Goal: Task Accomplishment & Management: Complete application form

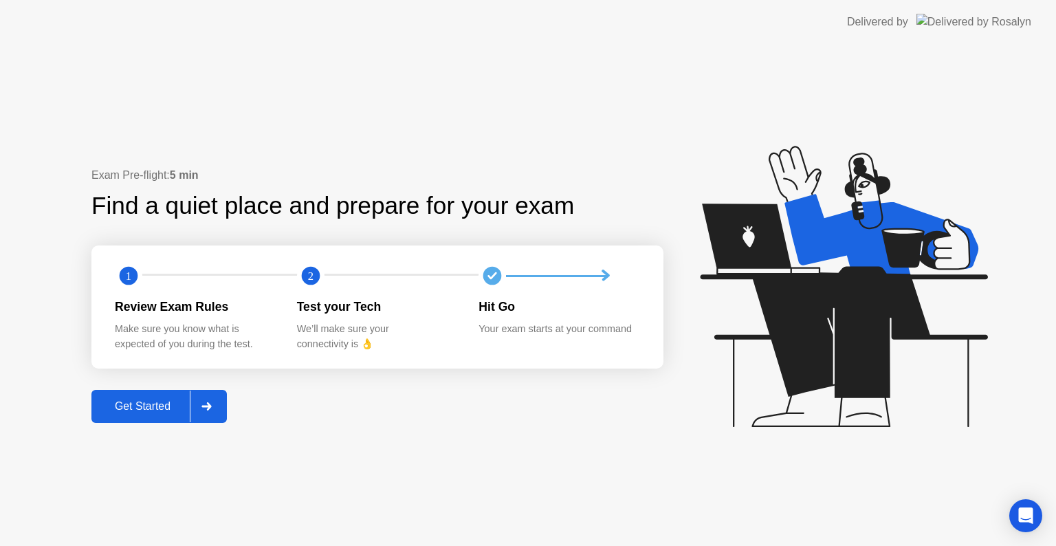
click at [134, 403] on div "Get Started" at bounding box center [143, 406] width 94 height 12
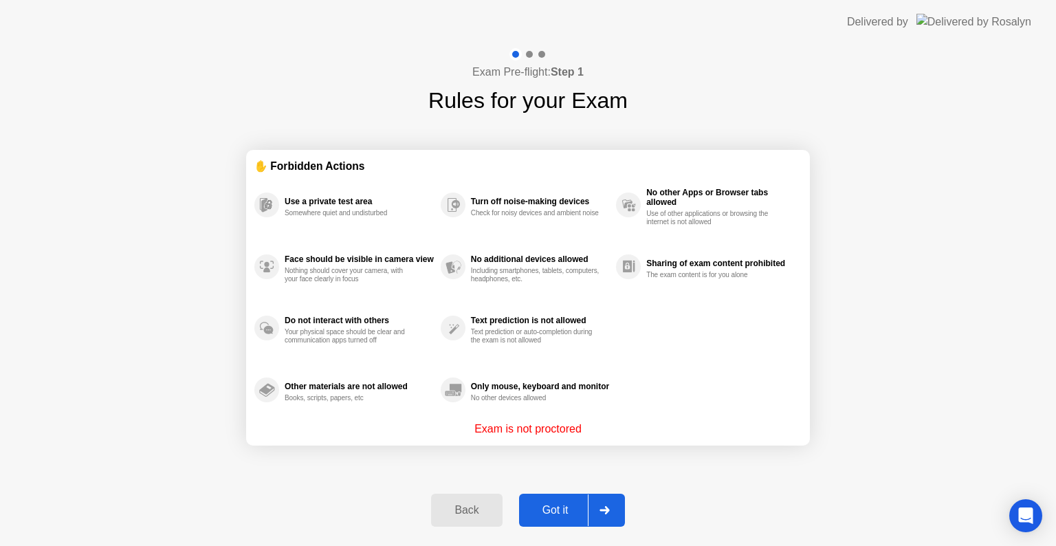
click at [544, 516] on div "Got it" at bounding box center [555, 510] width 65 height 12
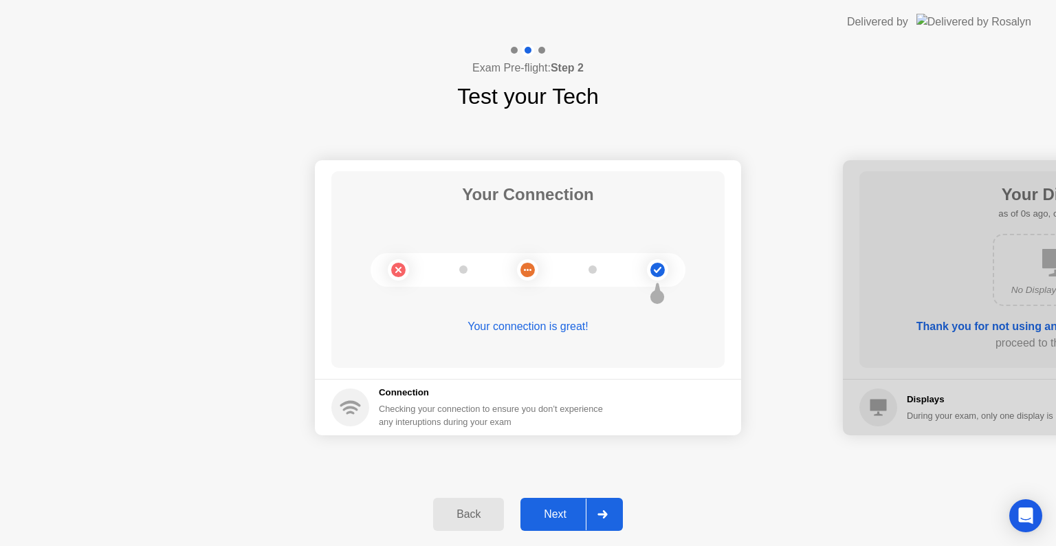
click at [554, 511] on div "Next" at bounding box center [554, 514] width 61 height 12
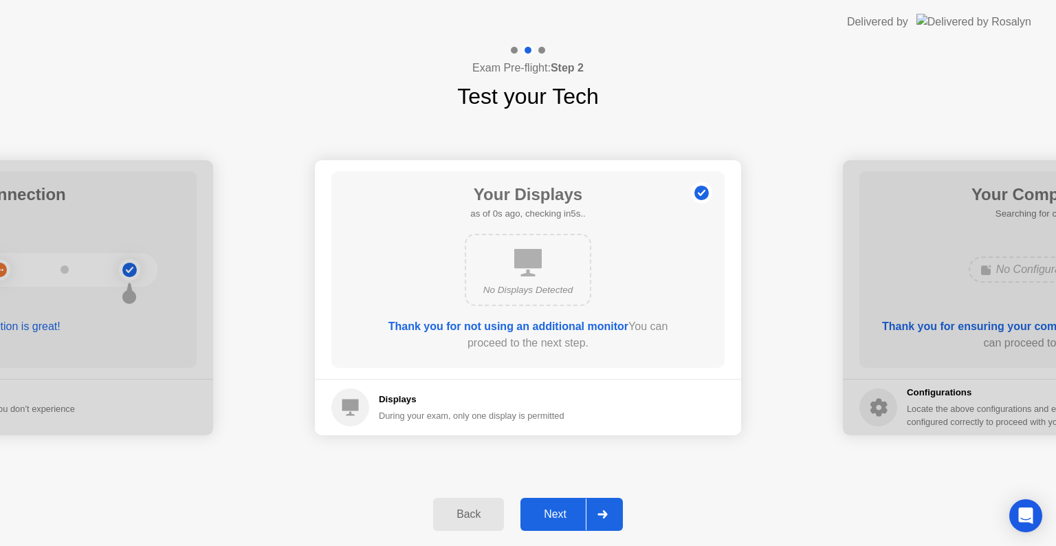
click at [554, 511] on div "Next" at bounding box center [554, 514] width 61 height 12
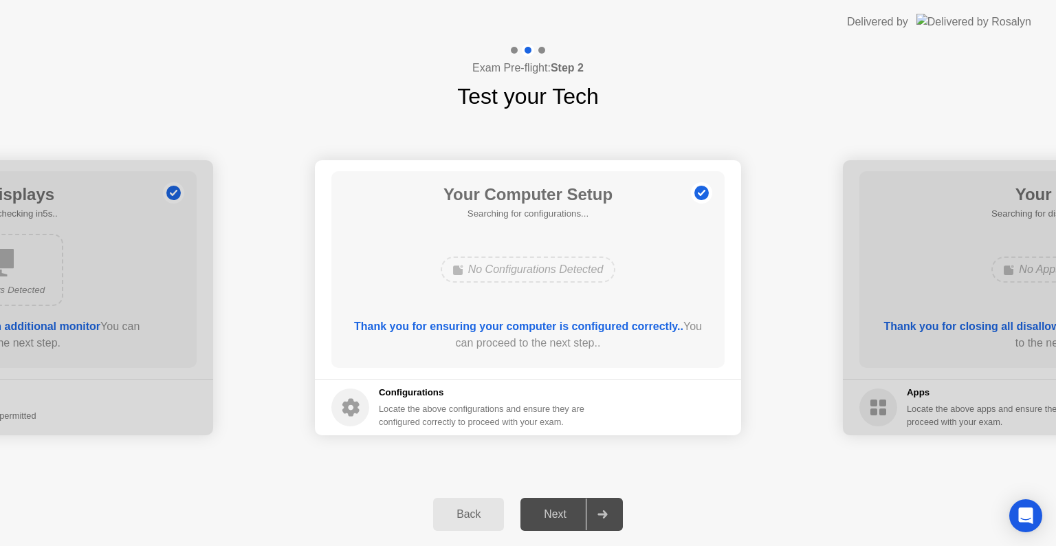
click at [554, 511] on div "Next" at bounding box center [554, 514] width 61 height 12
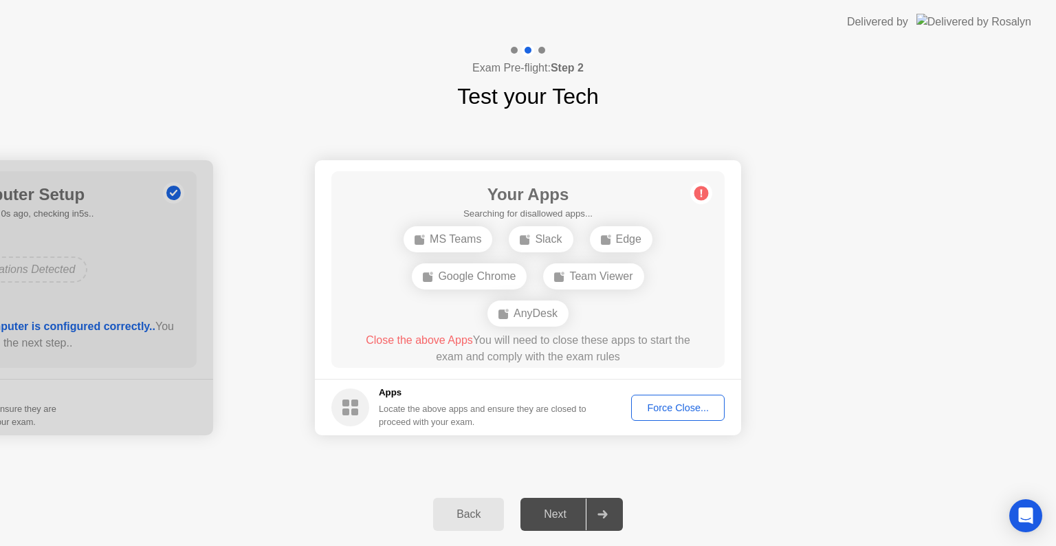
click at [557, 509] on div "Next" at bounding box center [554, 514] width 61 height 12
click at [548, 514] on div "Next" at bounding box center [554, 514] width 61 height 12
click at [676, 402] on div "Force Close..." at bounding box center [678, 407] width 84 height 11
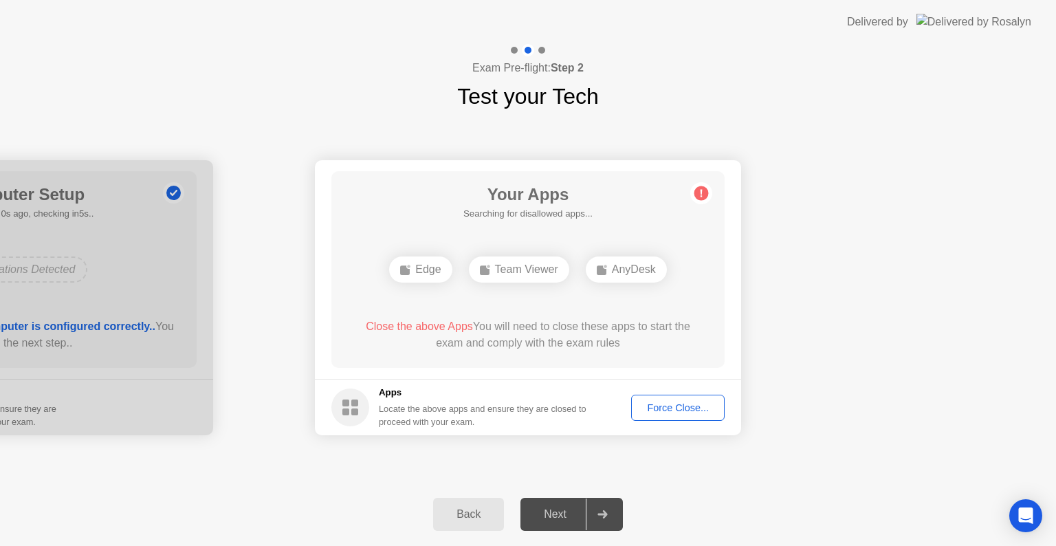
click at [781, 70] on div "Exam Pre-flight: Step 2 Test your Tech" at bounding box center [528, 78] width 1056 height 69
click at [676, 402] on div "Force Close..." at bounding box center [678, 407] width 84 height 11
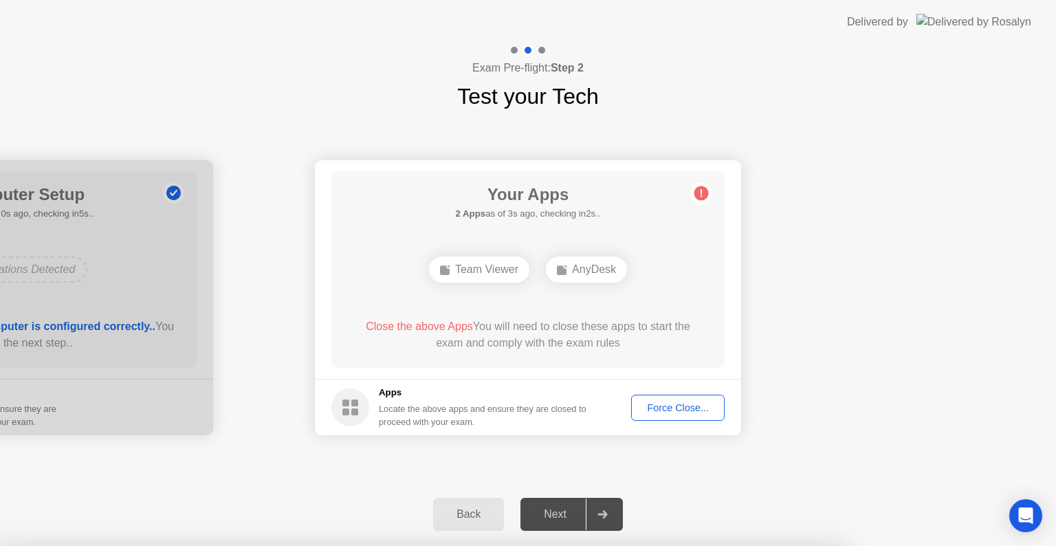
click at [776, 545] on div at bounding box center [528, 546] width 1056 height 0
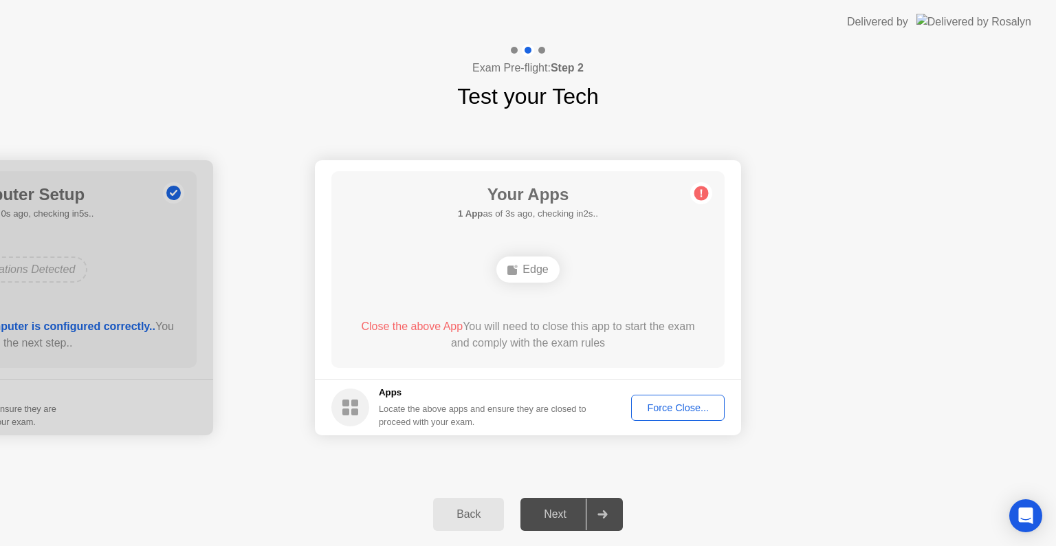
click at [676, 411] on div "Force Close..." at bounding box center [678, 407] width 84 height 11
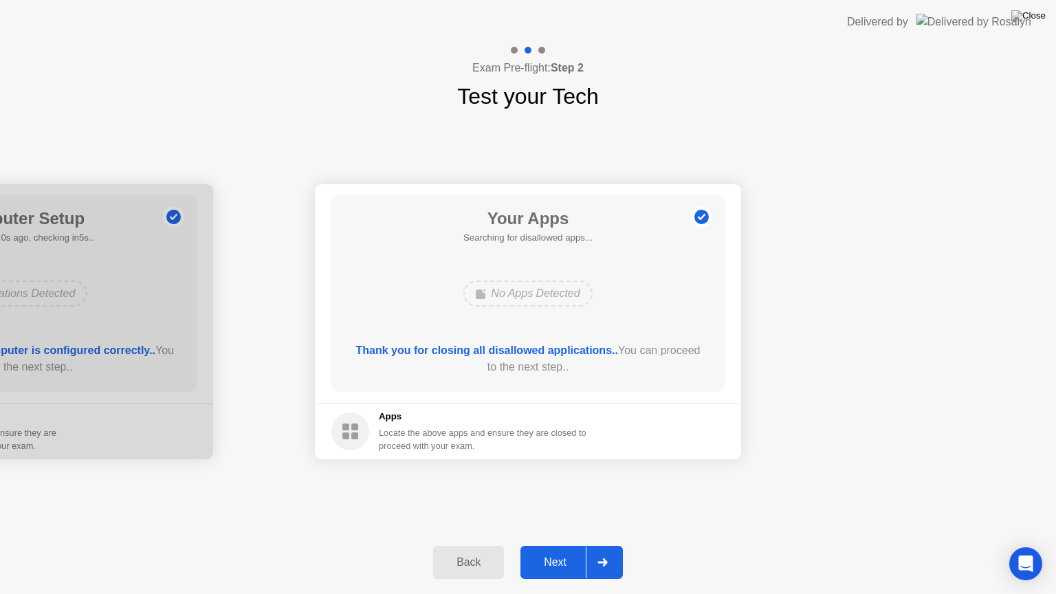
click at [557, 545] on div "Next" at bounding box center [554, 562] width 61 height 12
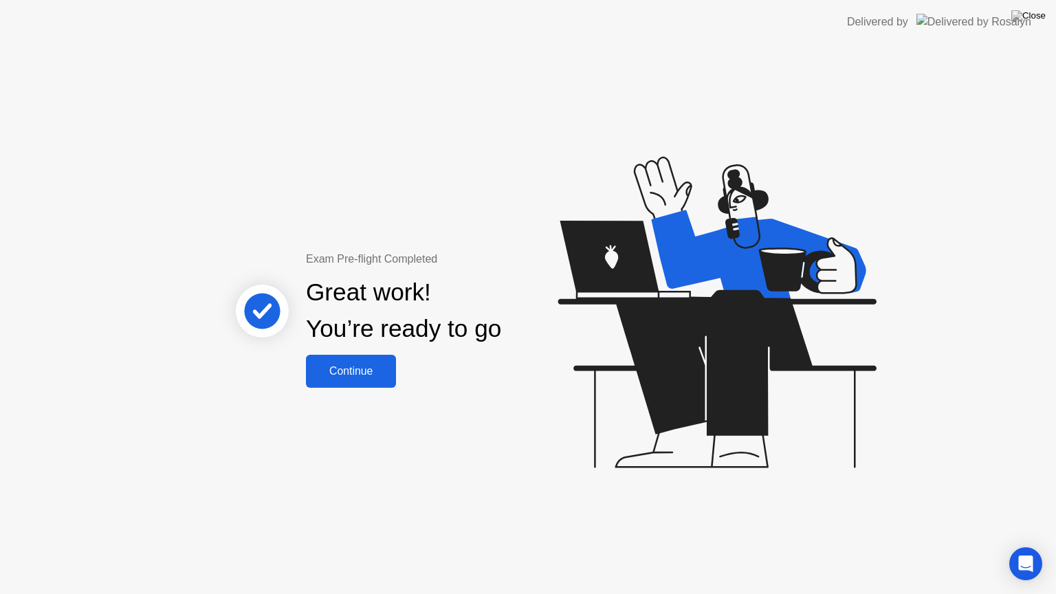
click at [337, 381] on button "Continue" at bounding box center [351, 371] width 90 height 33
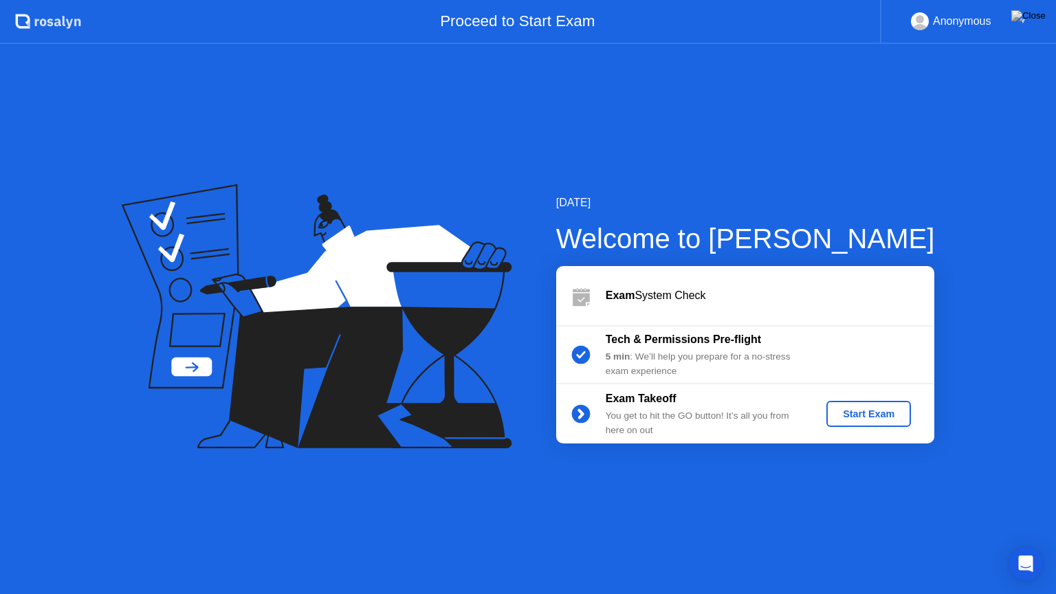
click at [875, 418] on div "Start Exam" at bounding box center [869, 413] width 74 height 11
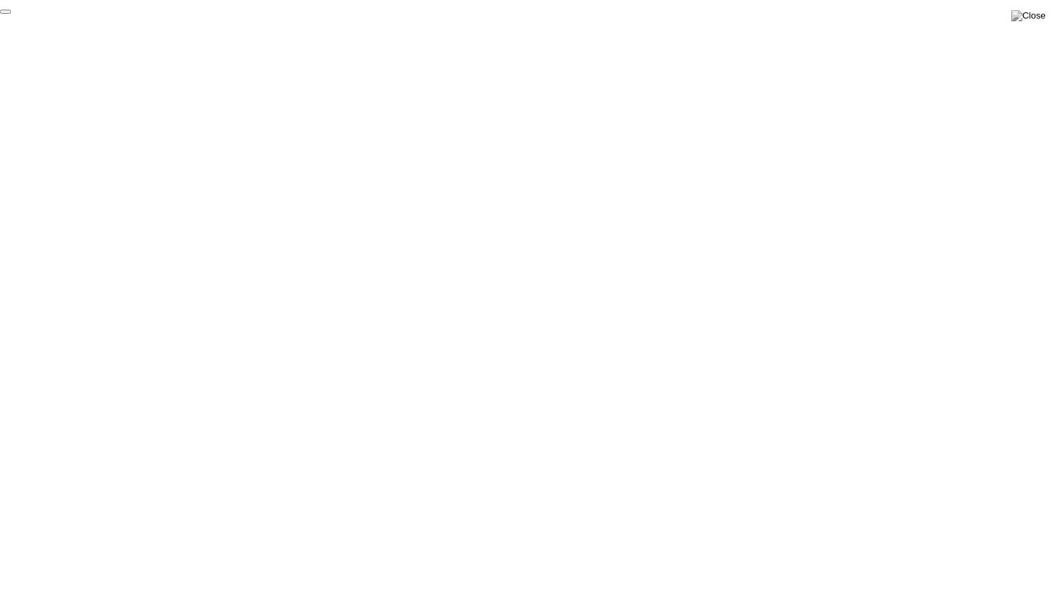
click div "End Proctoring Session"
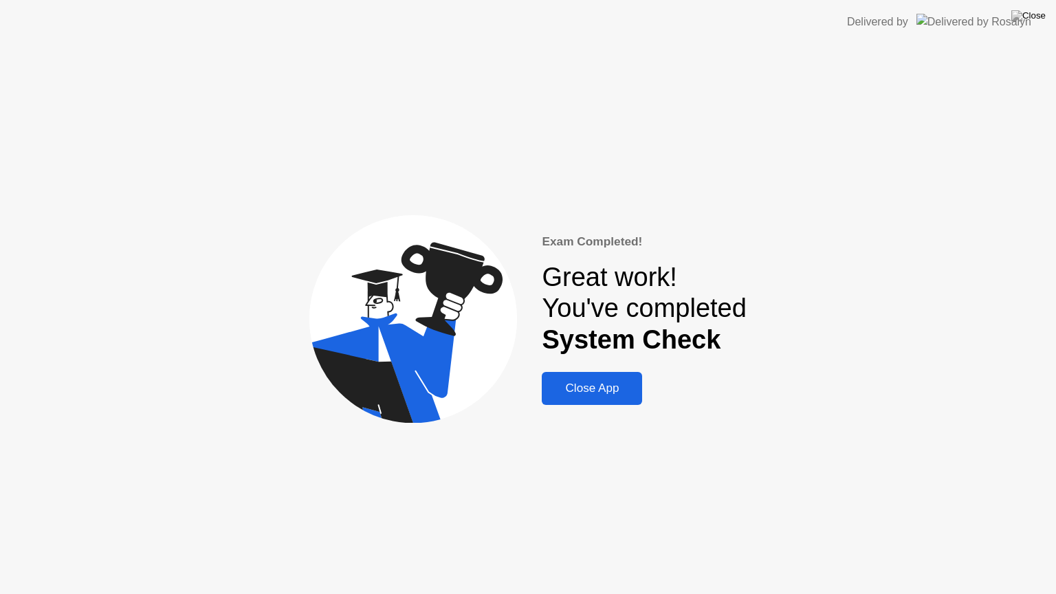
click at [593, 391] on div "Close App" at bounding box center [592, 388] width 92 height 14
